Goal: Information Seeking & Learning: Learn about a topic

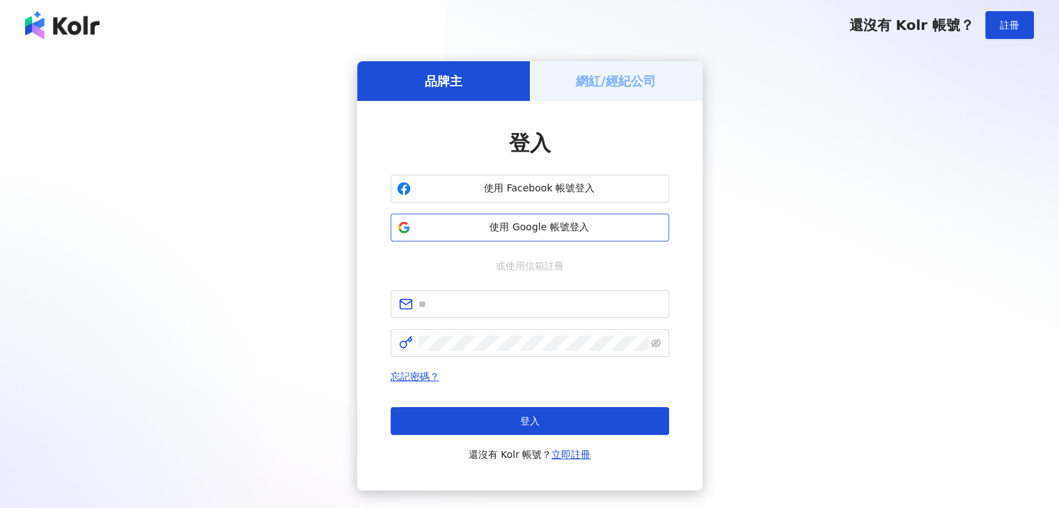
click at [526, 230] on span "使用 Google 帳號登入" at bounding box center [539, 228] width 247 height 14
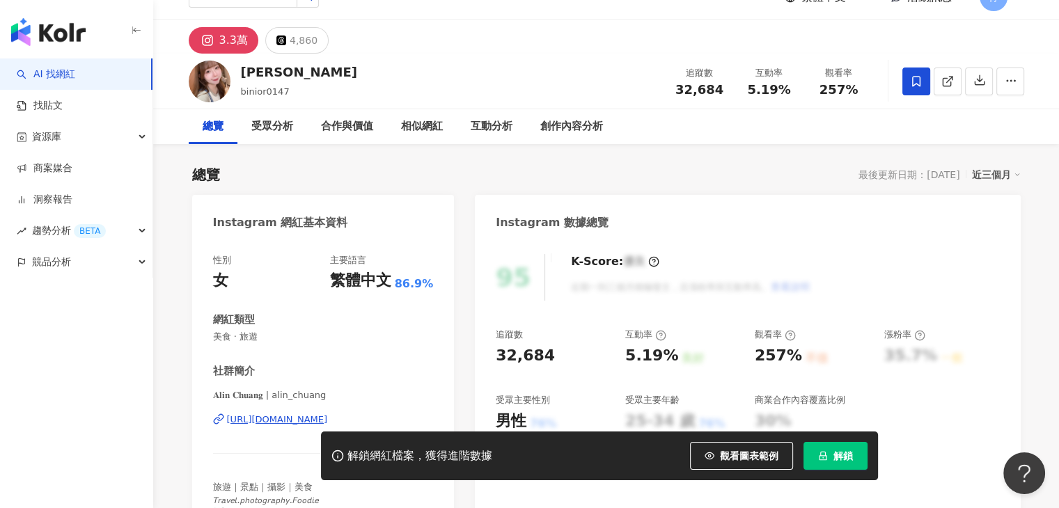
scroll to position [70, 0]
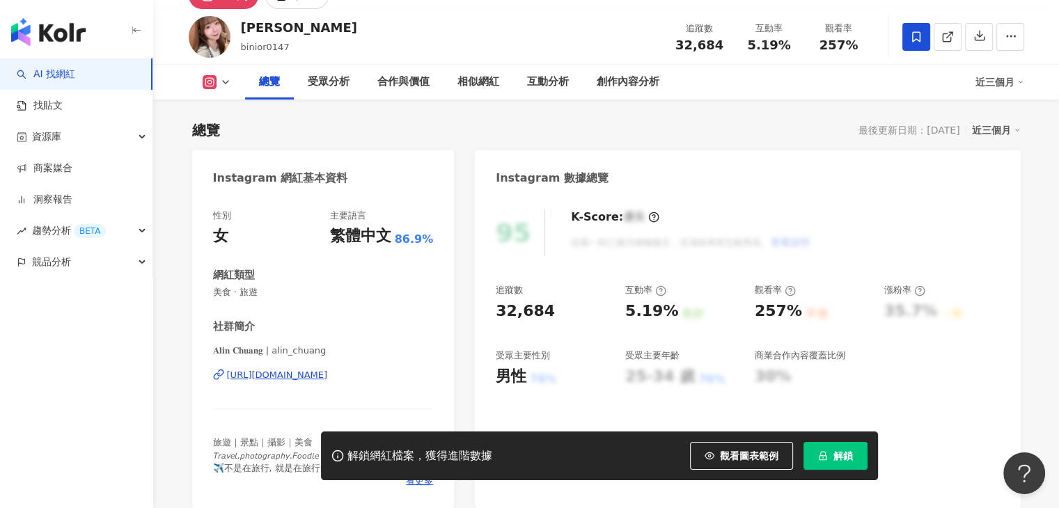
click at [535, 34] on div "Alin Chuang binior0147 追蹤數 32,684 互動率 5.19% 觀看率 257%" at bounding box center [606, 36] width 891 height 55
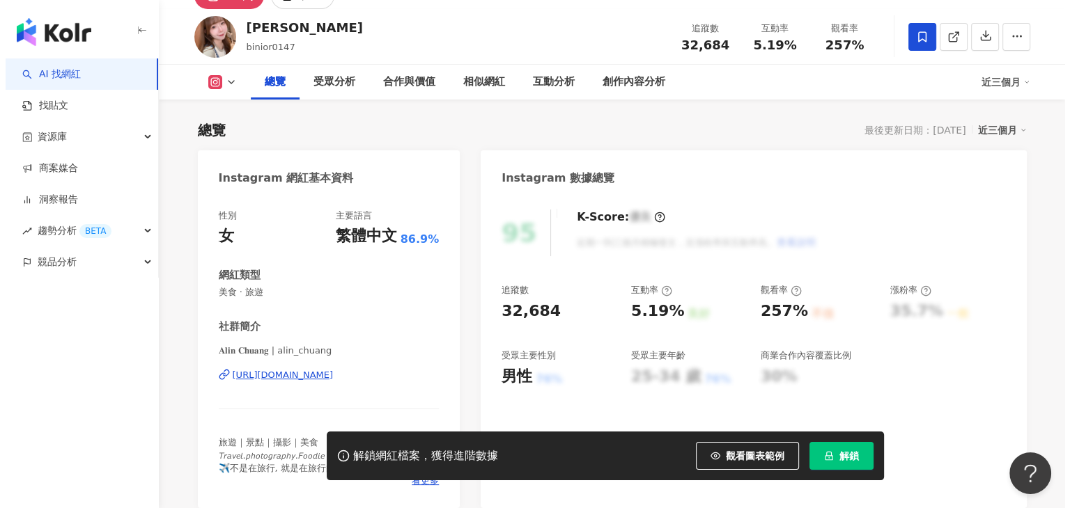
scroll to position [348, 0]
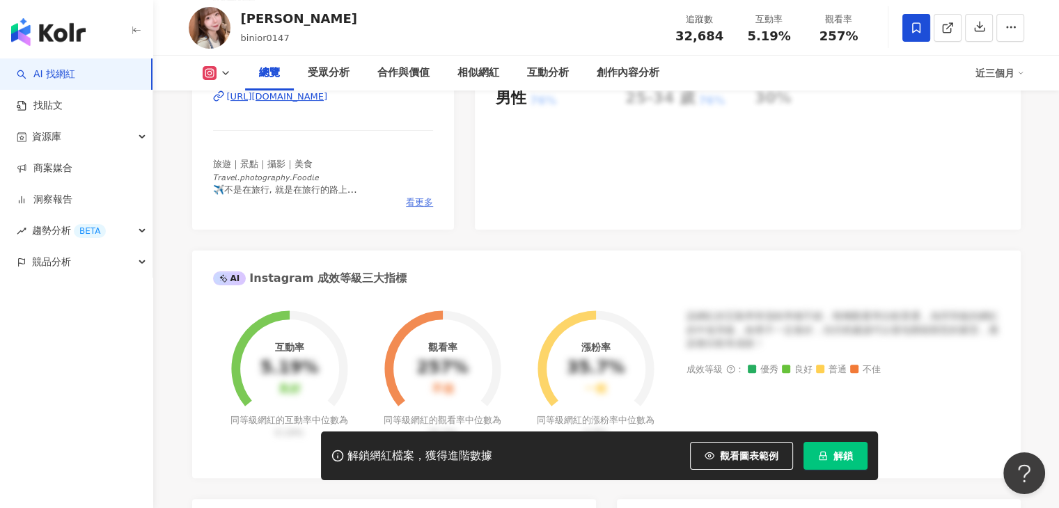
click at [410, 203] on span "看更多" at bounding box center [419, 202] width 27 height 13
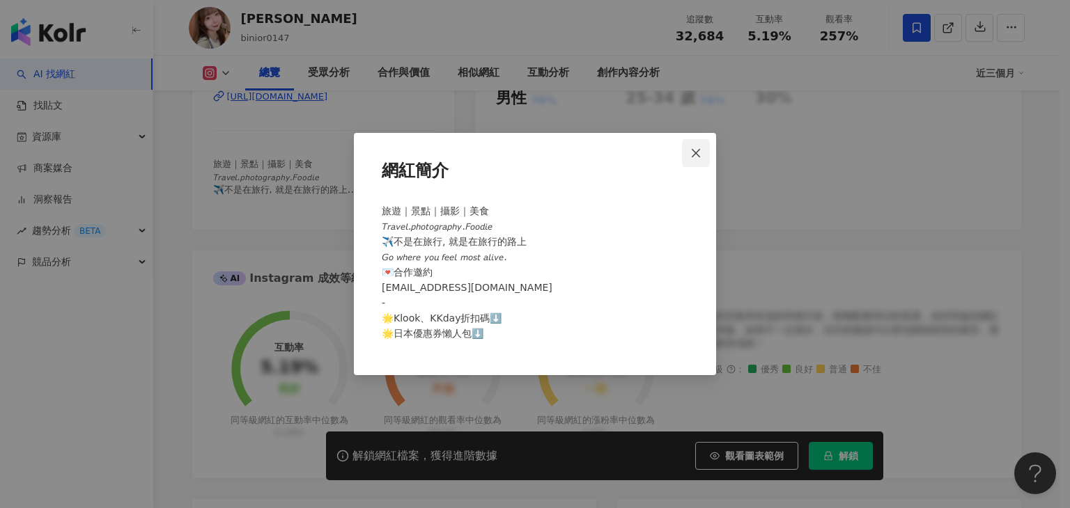
click at [693, 156] on icon "close" at bounding box center [695, 152] width 8 height 8
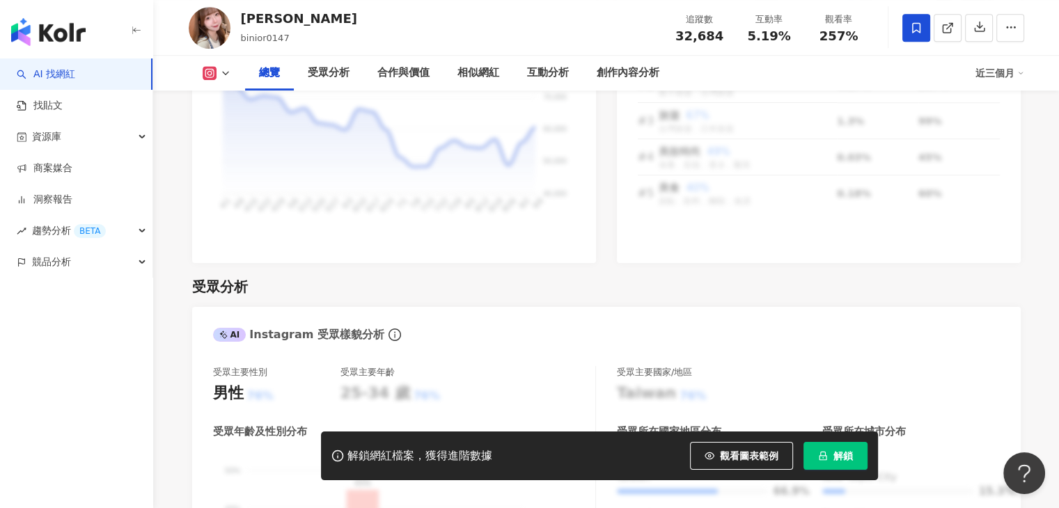
scroll to position [1045, 0]
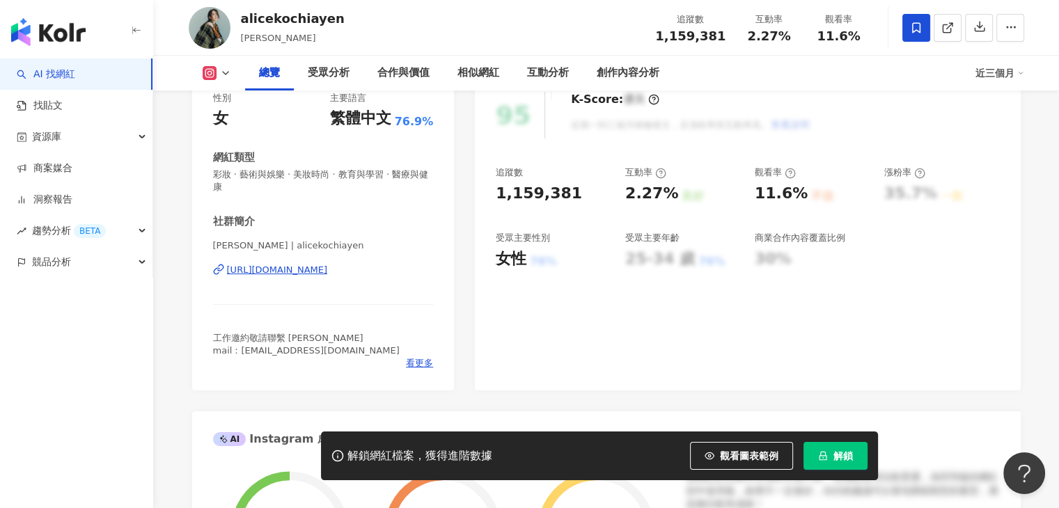
scroll to position [209, 0]
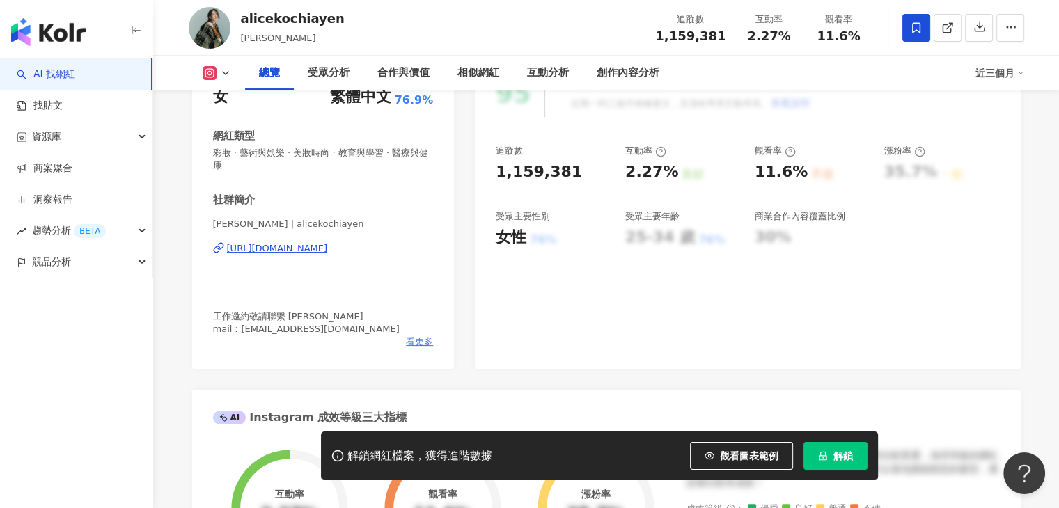
click at [414, 338] on span "看更多" at bounding box center [419, 342] width 27 height 13
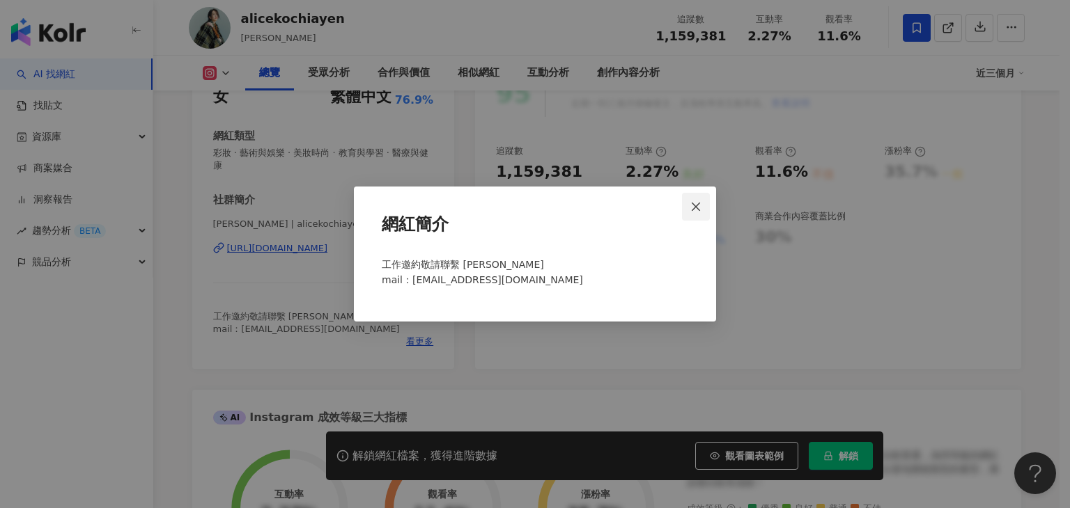
click at [698, 207] on icon "close" at bounding box center [695, 206] width 11 height 11
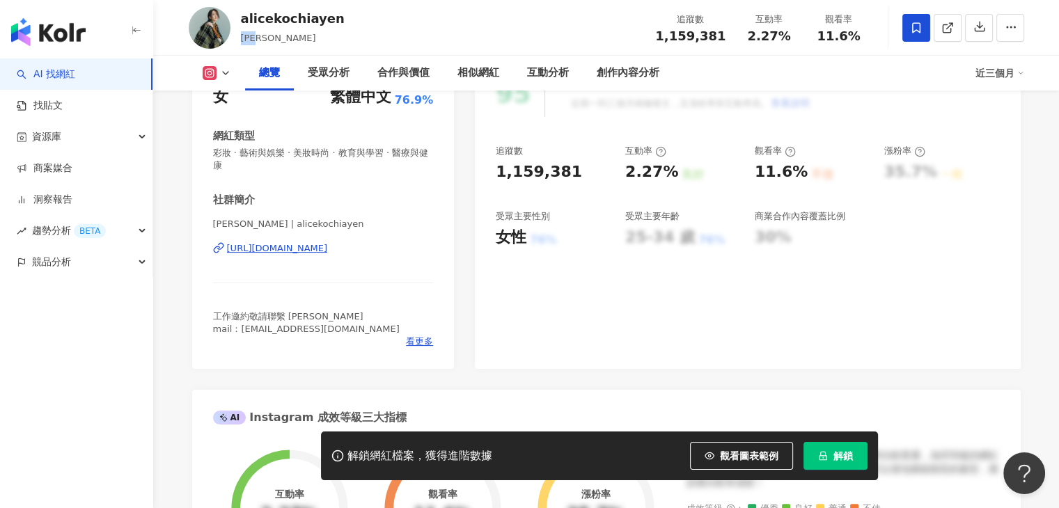
drag, startPoint x: 265, startPoint y: 40, endPoint x: 238, endPoint y: 40, distance: 26.5
click at [238, 40] on div "alicekochiayen [PERSON_NAME] 追蹤數 1,159,381 互動率 2.27% 觀看率 11.6%" at bounding box center [606, 27] width 891 height 55
copy span "[PERSON_NAME]"
